Goal: Task Accomplishment & Management: Use online tool/utility

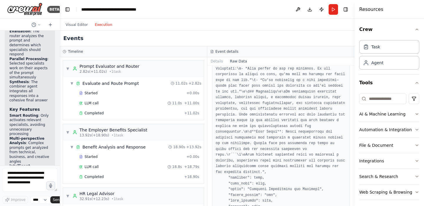
scroll to position [1695, 0]
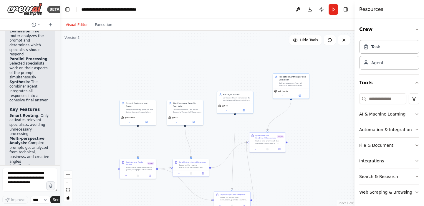
click at [78, 26] on button "Visual Editor" at bounding box center [76, 24] width 29 height 7
click at [230, 98] on div at bounding box center [237, 98] width 29 height 5
click at [243, 110] on icon at bounding box center [244, 110] width 2 height 2
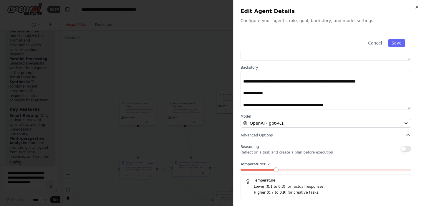
scroll to position [61, 0]
click at [405, 134] on icon "button" at bounding box center [408, 135] width 6 height 6
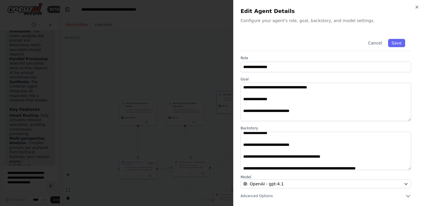
scroll to position [0, 0]
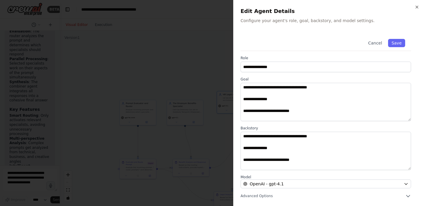
click at [419, 7] on div "**********" at bounding box center [328, 103] width 191 height 206
click at [415, 6] on icon "button" at bounding box center [416, 7] width 5 height 5
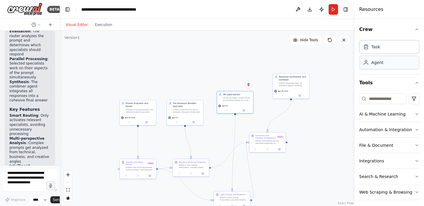
click at [377, 63] on div "Agent" at bounding box center [377, 62] width 12 height 6
click at [374, 64] on div "Agent" at bounding box center [377, 62] width 12 height 6
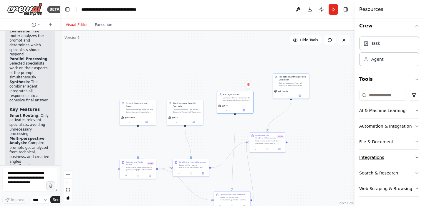
click at [373, 157] on button "Integrations" at bounding box center [389, 156] width 60 height 15
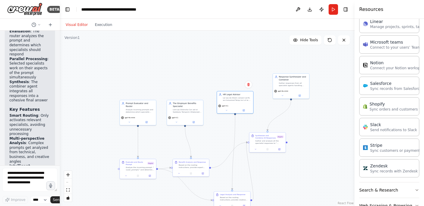
scroll to position [399, 0]
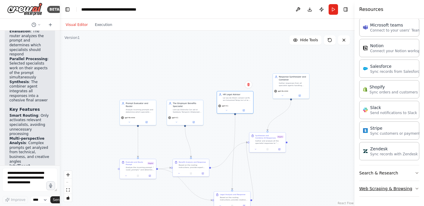
click at [378, 189] on button "Web Scraping & Browsing" at bounding box center [389, 188] width 60 height 15
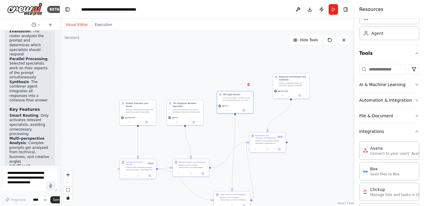
scroll to position [25, 0]
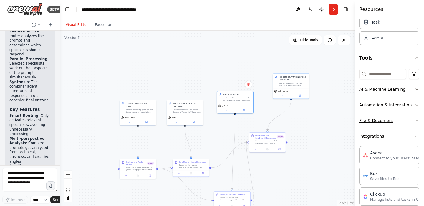
click at [377, 120] on button "File & Document" at bounding box center [389, 120] width 60 height 15
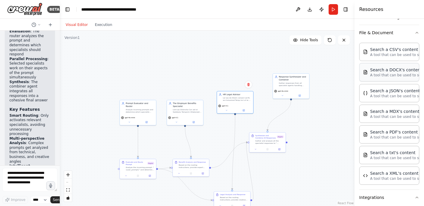
scroll to position [113, 0]
click at [391, 132] on div "Search a PDF's content" at bounding box center [402, 131] width 65 height 6
drag, startPoint x: 336, startPoint y: 129, endPoint x: 319, endPoint y: 127, distance: 17.4
click at [319, 127] on div "Search a PDF's content A tool that can be used to semantic search a query from …" at bounding box center [318, 129] width 29 height 8
click at [331, 117] on icon at bounding box center [330, 116] width 2 height 3
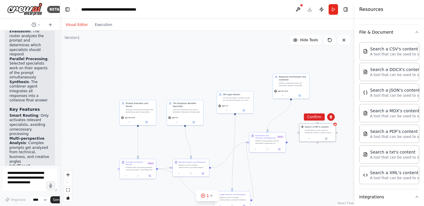
click at [316, 116] on button "Confirm" at bounding box center [314, 116] width 21 height 7
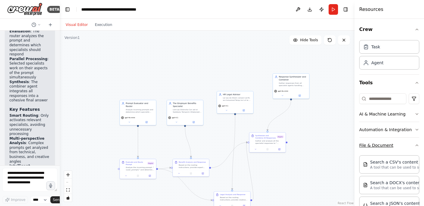
click at [376, 144] on button "File & Document" at bounding box center [389, 144] width 60 height 15
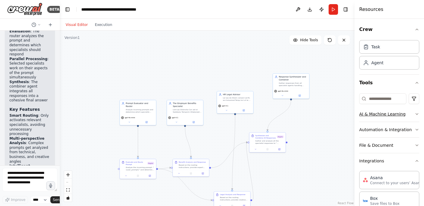
click at [381, 117] on button "AI & Machine Learning" at bounding box center [389, 113] width 60 height 15
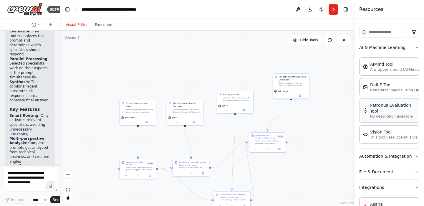
scroll to position [73, 0]
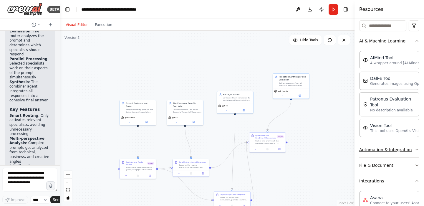
click at [382, 150] on button "Automation & Integration" at bounding box center [389, 149] width 60 height 15
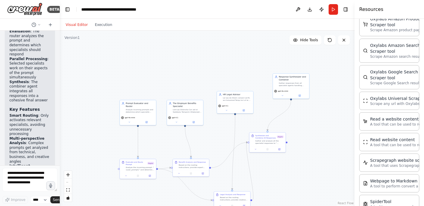
scroll to position [828, 0]
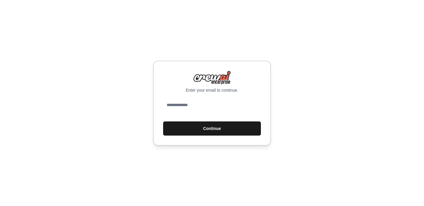
click at [211, 133] on button "Continue" at bounding box center [212, 128] width 98 height 14
click at [199, 104] on input "email" at bounding box center [212, 105] width 98 height 14
click at [189, 105] on input "email" at bounding box center [212, 105] width 98 height 14
click at [334, 55] on div "Enter your email to continue. Continue" at bounding box center [212, 103] width 424 height 206
